Goal: Task Accomplishment & Management: Use online tool/utility

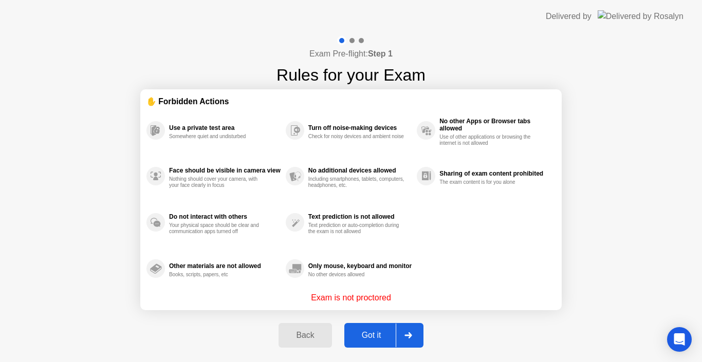
click at [366, 329] on button "Got it" at bounding box center [383, 335] width 79 height 25
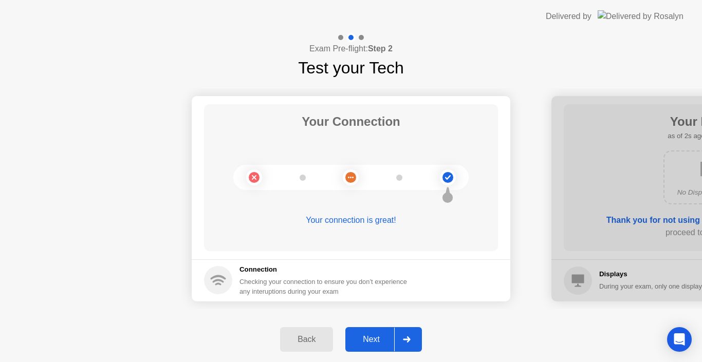
click at [382, 340] on div "Next" at bounding box center [372, 339] width 46 height 9
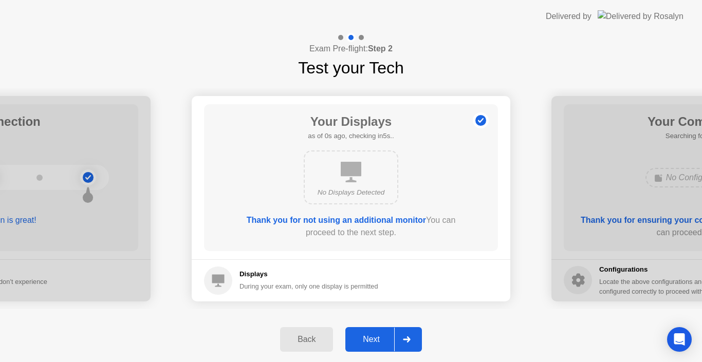
click at [382, 340] on div "Next" at bounding box center [372, 339] width 46 height 9
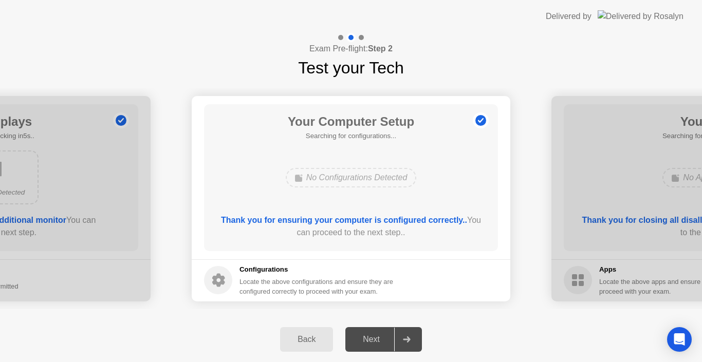
click at [467, 179] on div "No Configurations Detected" at bounding box center [350, 178] width 235 height 28
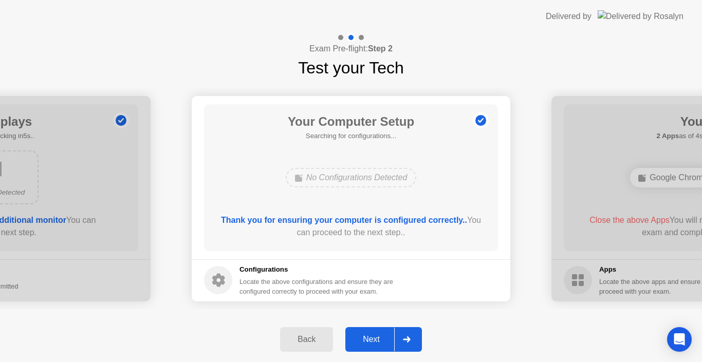
click at [381, 337] on div "Next" at bounding box center [372, 339] width 46 height 9
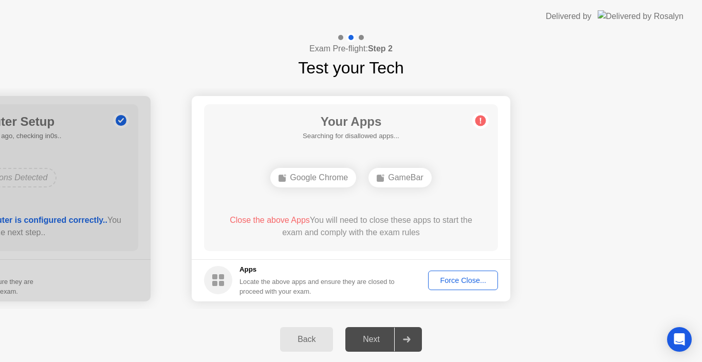
click at [445, 281] on div "Force Close..." at bounding box center [463, 281] width 63 height 8
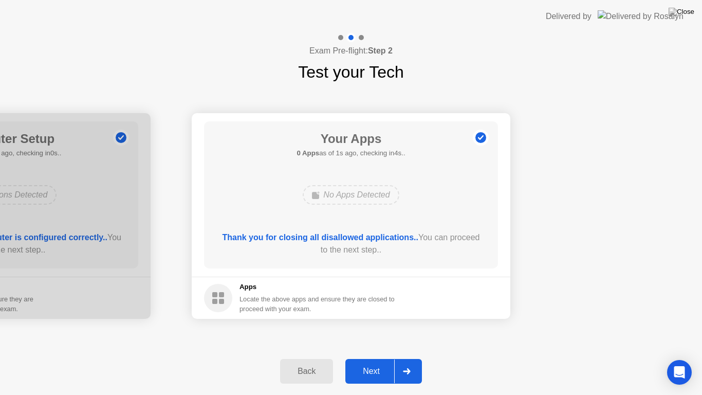
click at [386, 362] on div "Next" at bounding box center [372, 371] width 46 height 9
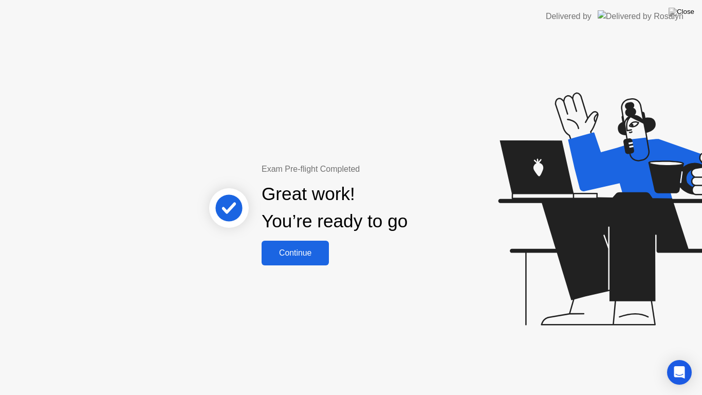
click at [287, 241] on button "Continue" at bounding box center [295, 253] width 67 height 25
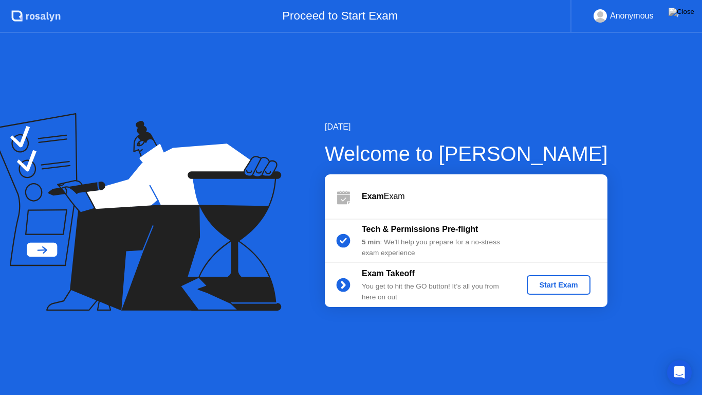
click at [543, 286] on div "Start Exam" at bounding box center [558, 285] width 55 height 8
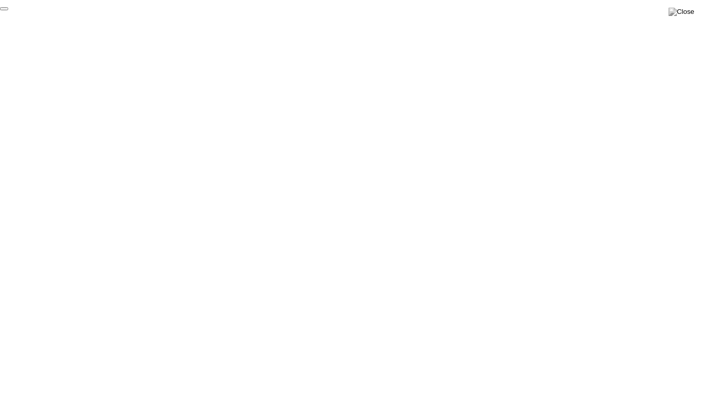
click div "End Proctoring Session"
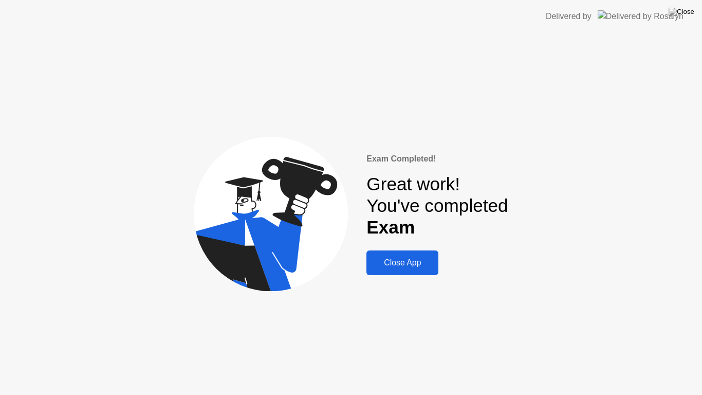
click at [393, 260] on div "Close App" at bounding box center [403, 262] width 66 height 9
